Goal: Task Accomplishment & Management: Complete application form

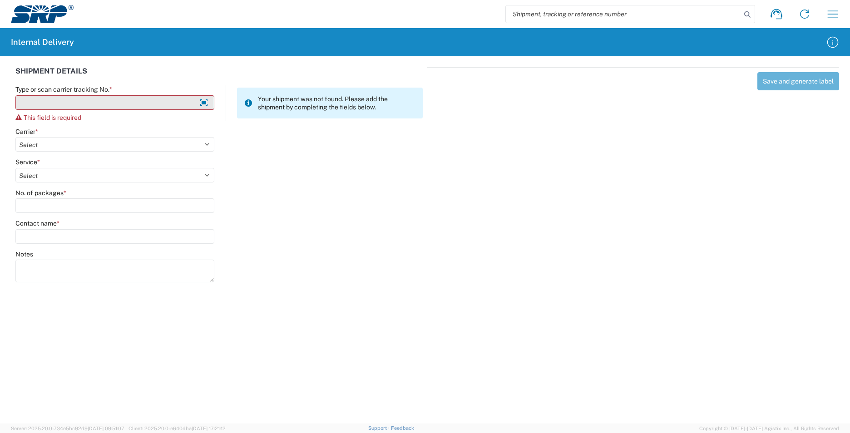
click at [82, 101] on input "Type or scan carrier tracking No. *" at bounding box center [114, 102] width 199 height 15
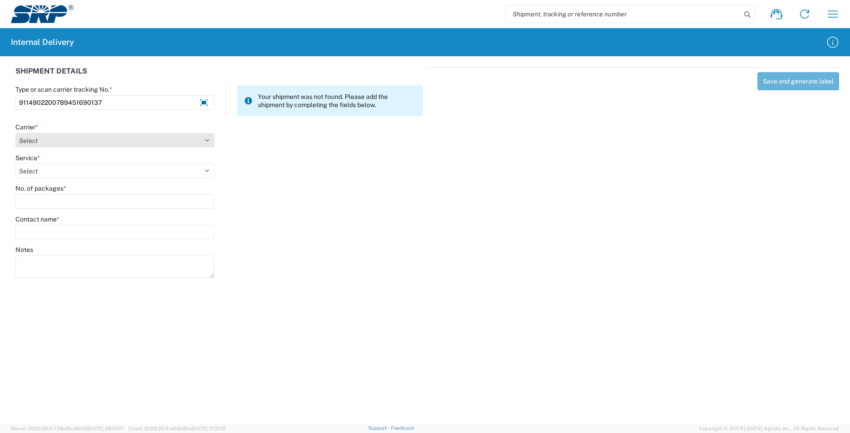
type input "9114902200789451690137"
click at [75, 141] on select "Select AcctPay Amazon Logistics ATI Trucking BC Dimerco Logistics Empire Southw…" at bounding box center [114, 140] width 199 height 15
select select "137"
click at [15, 133] on select "Select AcctPay Amazon Logistics ATI Trucking BC Dimerco Logistics Empire Southw…" at bounding box center [114, 140] width 199 height 15
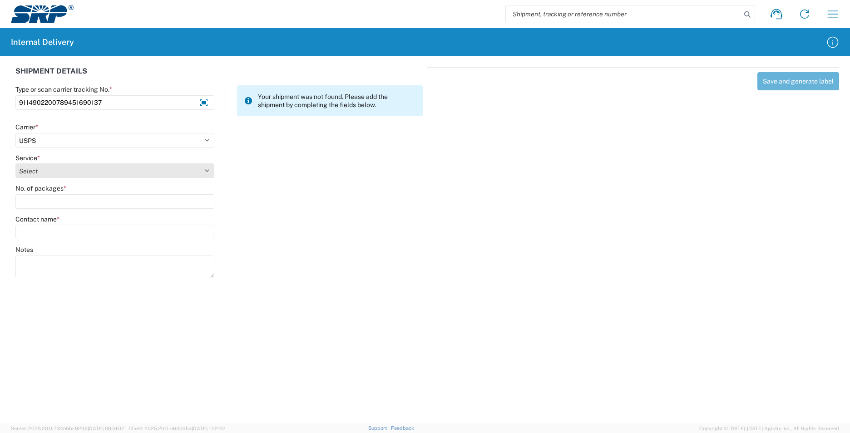
click at [43, 169] on select "Select 3 - 5 Day Bound Printed Matter Express Mail Flat-Rate Envelope Express M…" at bounding box center [114, 171] width 199 height 15
select select "17817"
click at [42, 169] on select "Select 3 - 5 Day Bound Printed Matter Express Mail Flat-Rate Envelope Express M…" at bounding box center [114, 171] width 199 height 15
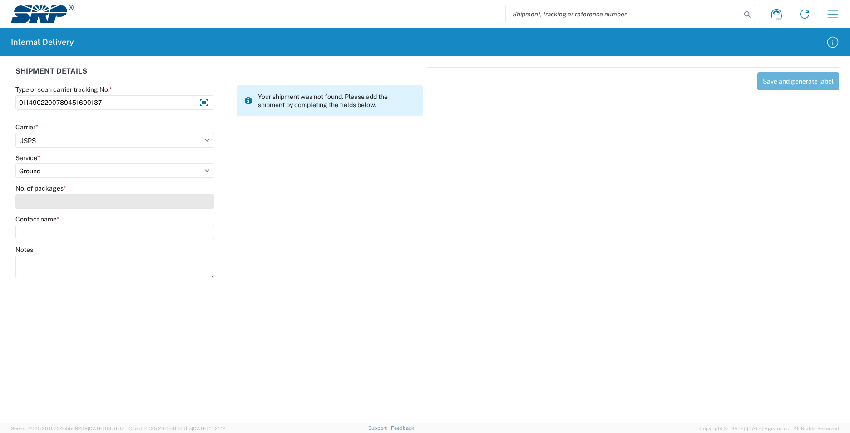
click at [42, 206] on input "No. of packages *" at bounding box center [114, 201] width 199 height 15
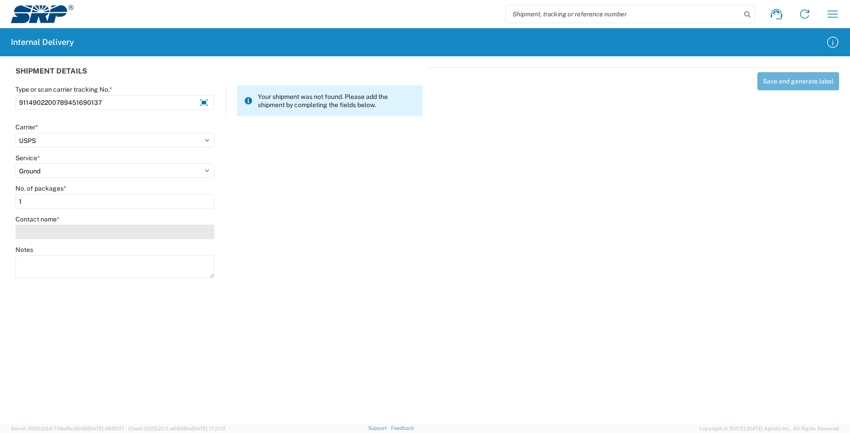
type input "1"
click at [40, 233] on input "Contact name *" at bounding box center [114, 232] width 199 height 15
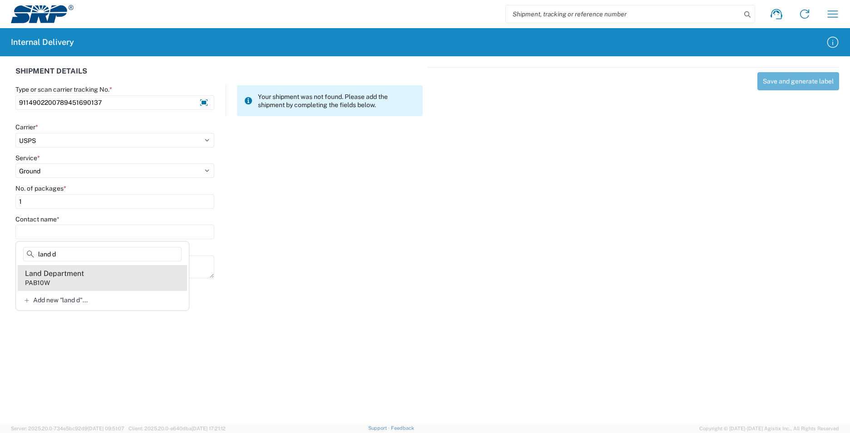
type input "land d"
drag, startPoint x: 90, startPoint y: 281, endPoint x: 94, endPoint y: 276, distance: 5.8
click at [94, 277] on agx-address-suggestion-item "Land Department PAB10W" at bounding box center [102, 277] width 169 height 25
type input "Land Department"
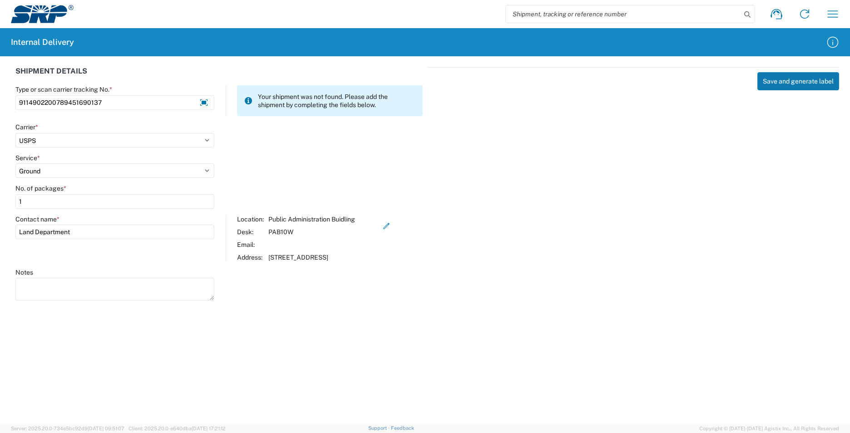
click at [779, 79] on button "Save and generate label" at bounding box center [799, 81] width 82 height 18
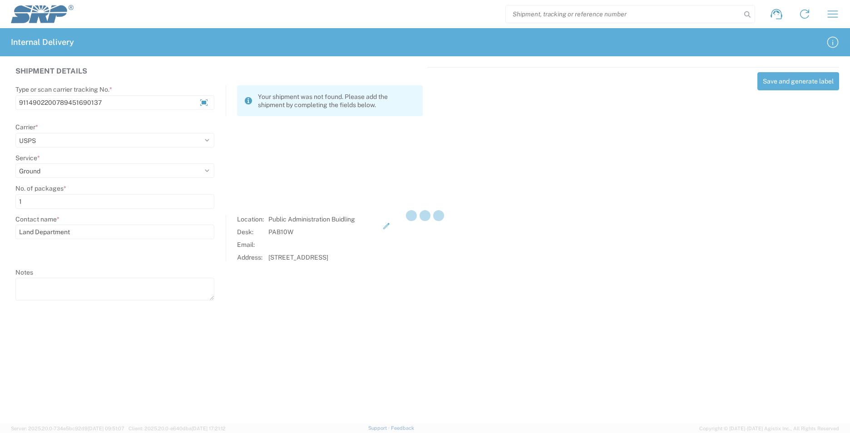
select select
